Goal: Find specific page/section

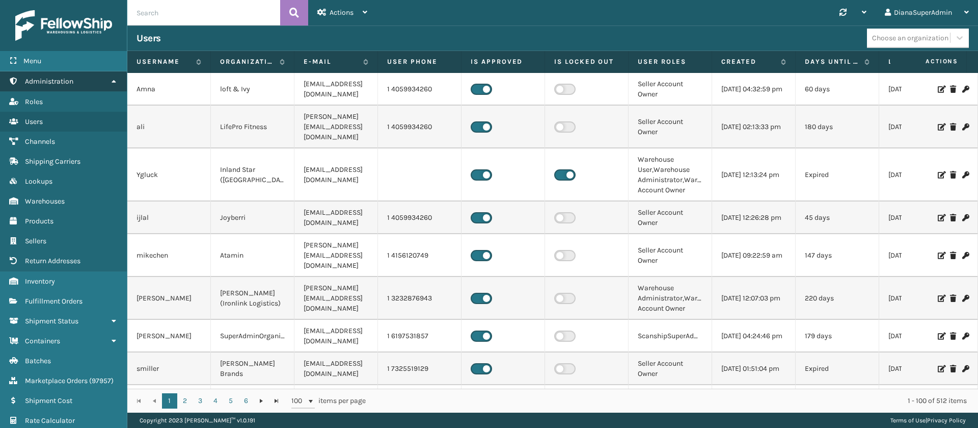
click at [113, 81] on icon at bounding box center [114, 80] width 8 height 7
